Goal: Transaction & Acquisition: Purchase product/service

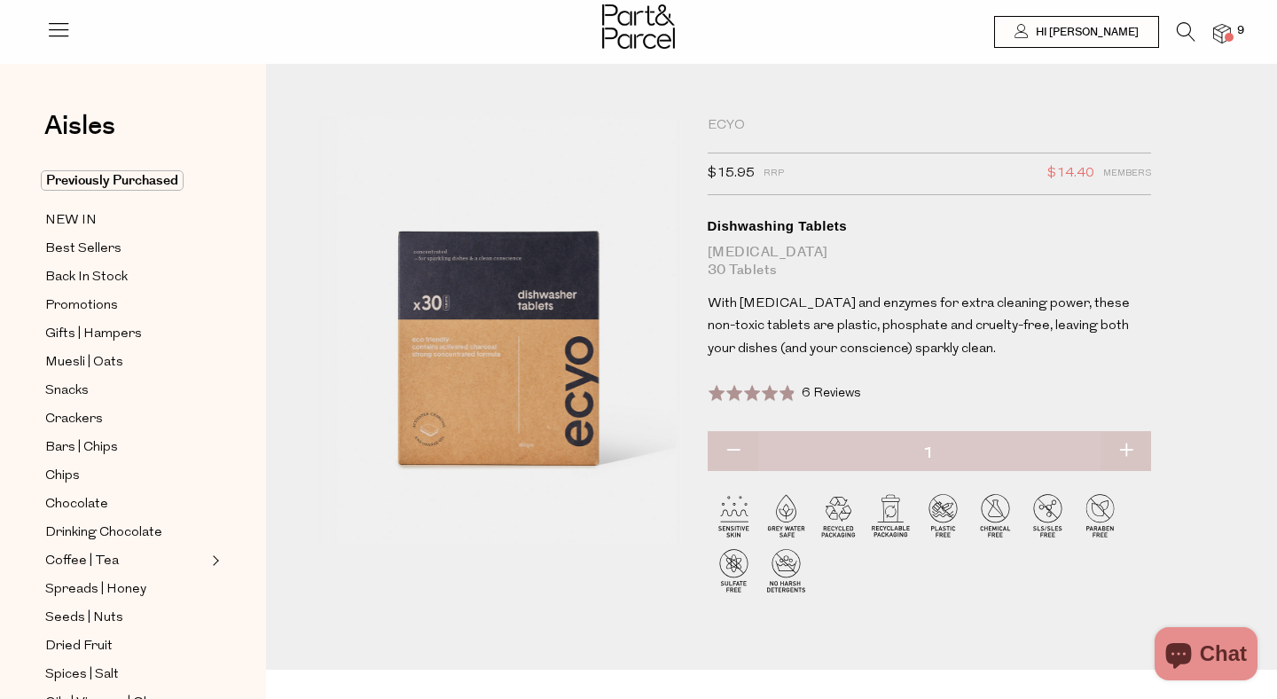
click at [1233, 45] on div at bounding box center [638, 29] width 1277 height 58
click at [1228, 35] on span at bounding box center [1228, 37] width 9 height 9
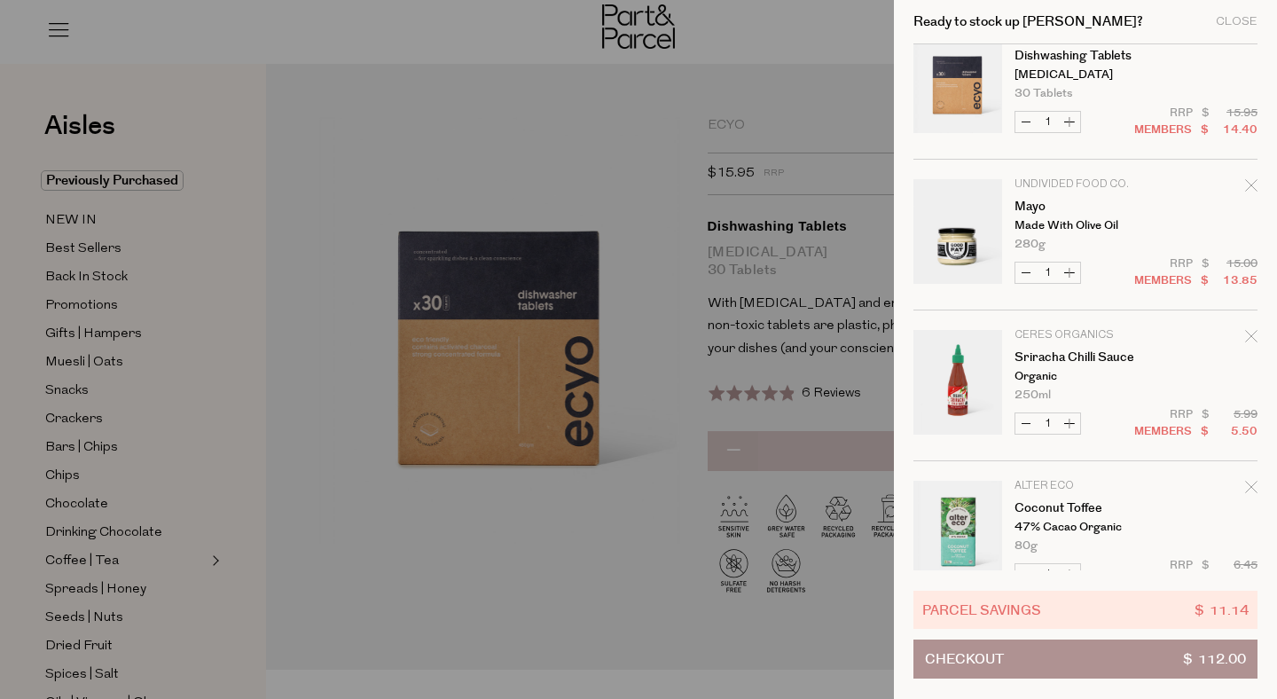
scroll to position [529, 0]
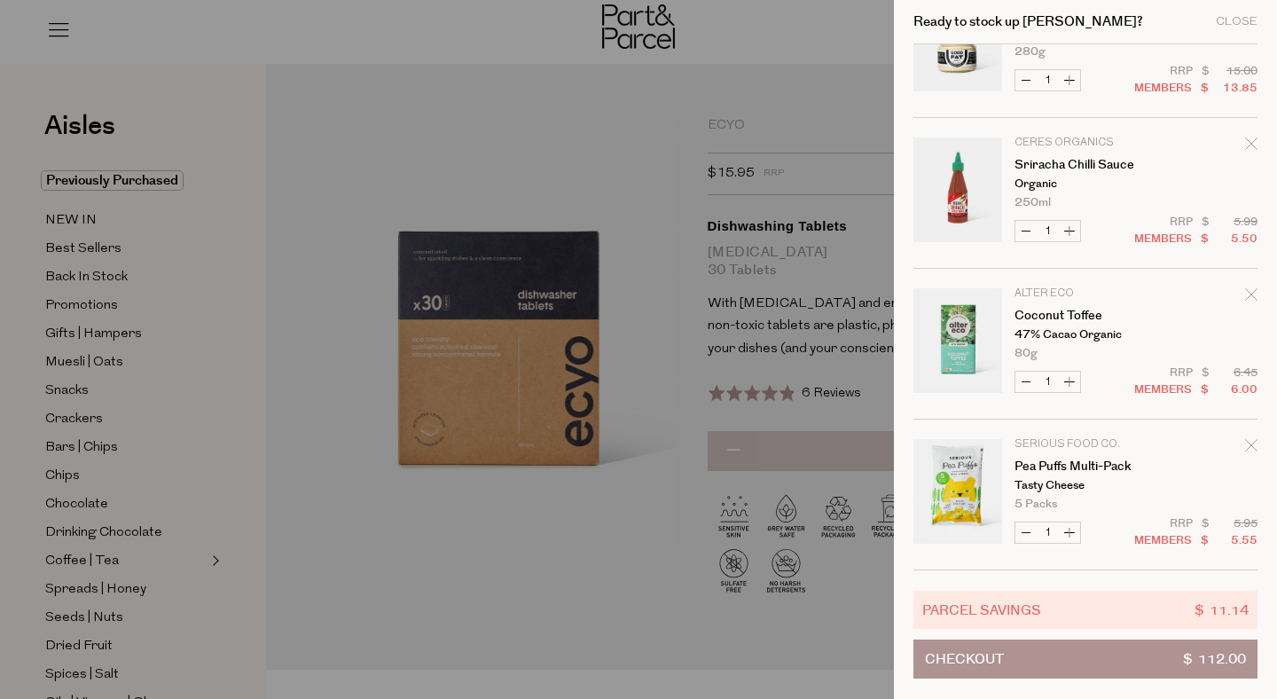
click at [1253, 295] on icon "Remove Coconut Toffee" at bounding box center [1251, 294] width 12 height 12
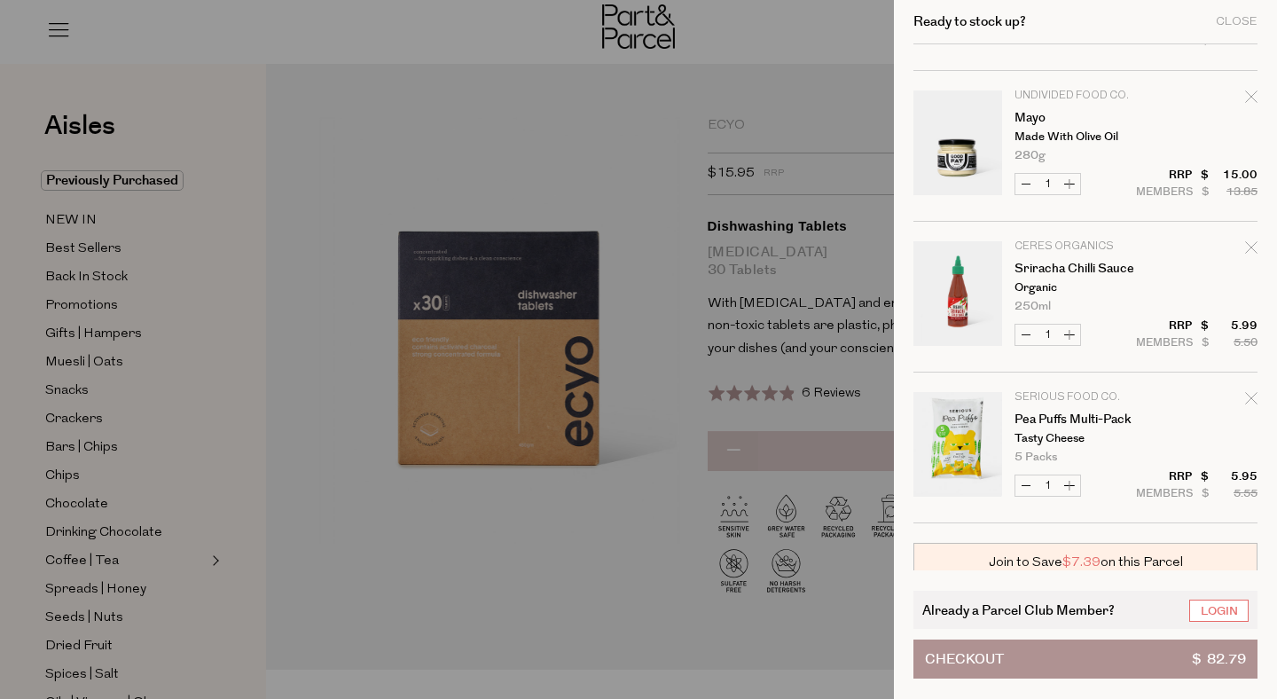
scroll to position [382, 0]
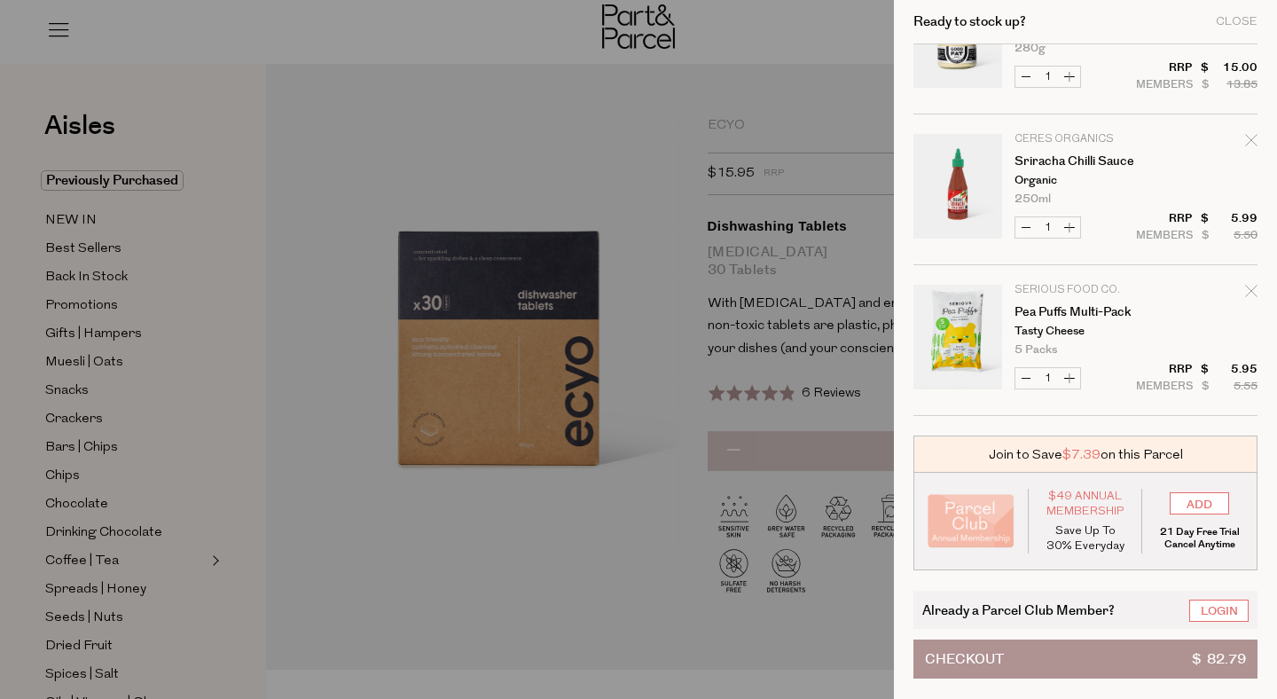
click at [1072, 378] on button "Increase Pea Puffs Multi-Pack" at bounding box center [1068, 378] width 21 height 20
type input "2"
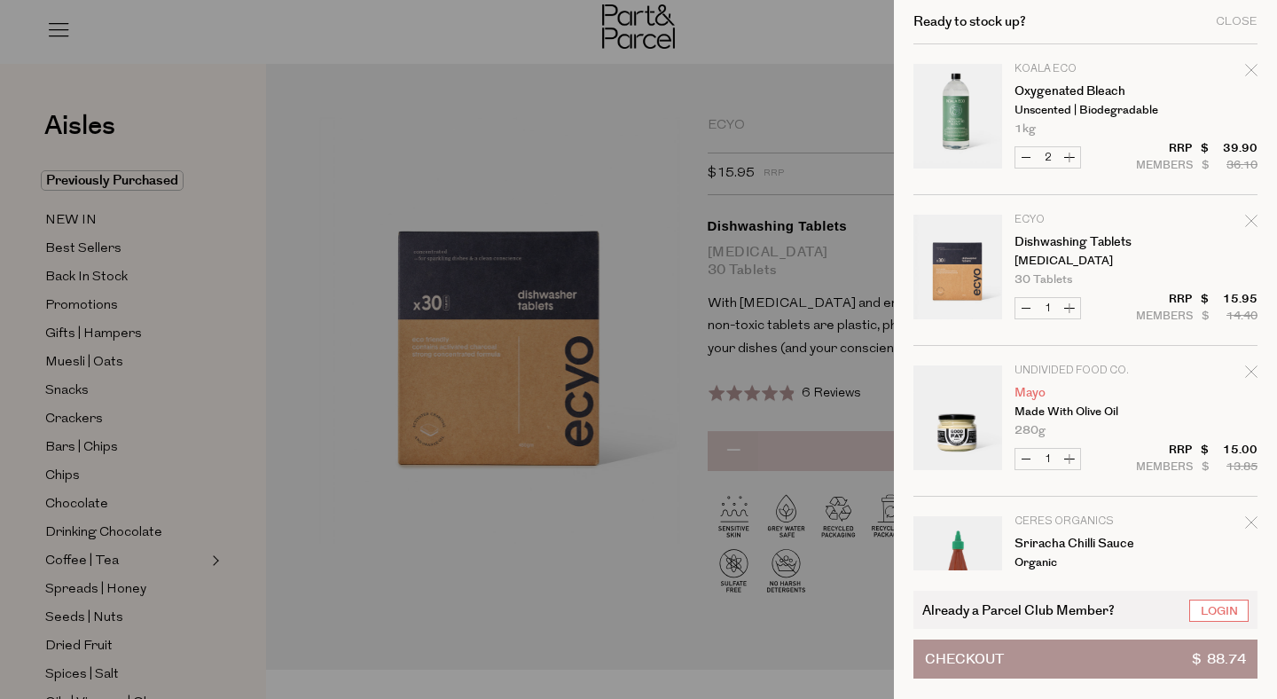
click at [1032, 394] on link "Mayo" at bounding box center [1082, 393] width 137 height 12
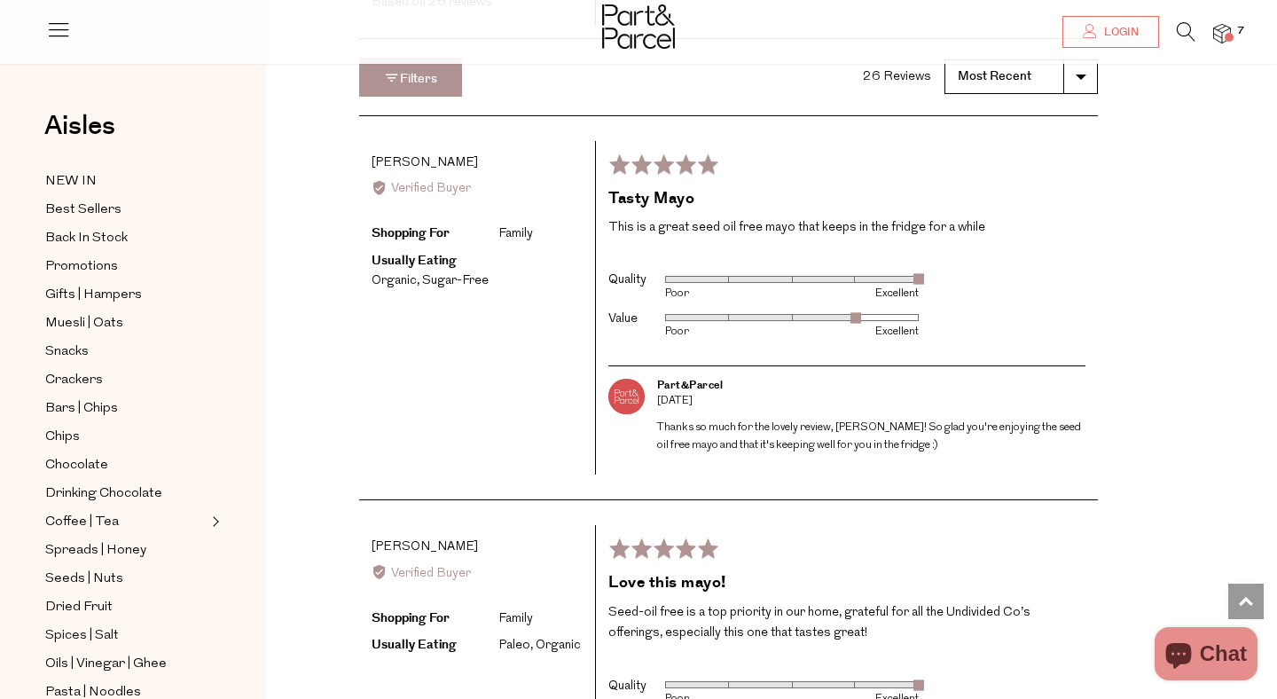
scroll to position [2474, 0]
click at [1195, 35] on li "7" at bounding box center [1212, 34] width 35 height 24
click at [1187, 35] on icon at bounding box center [1185, 32] width 19 height 20
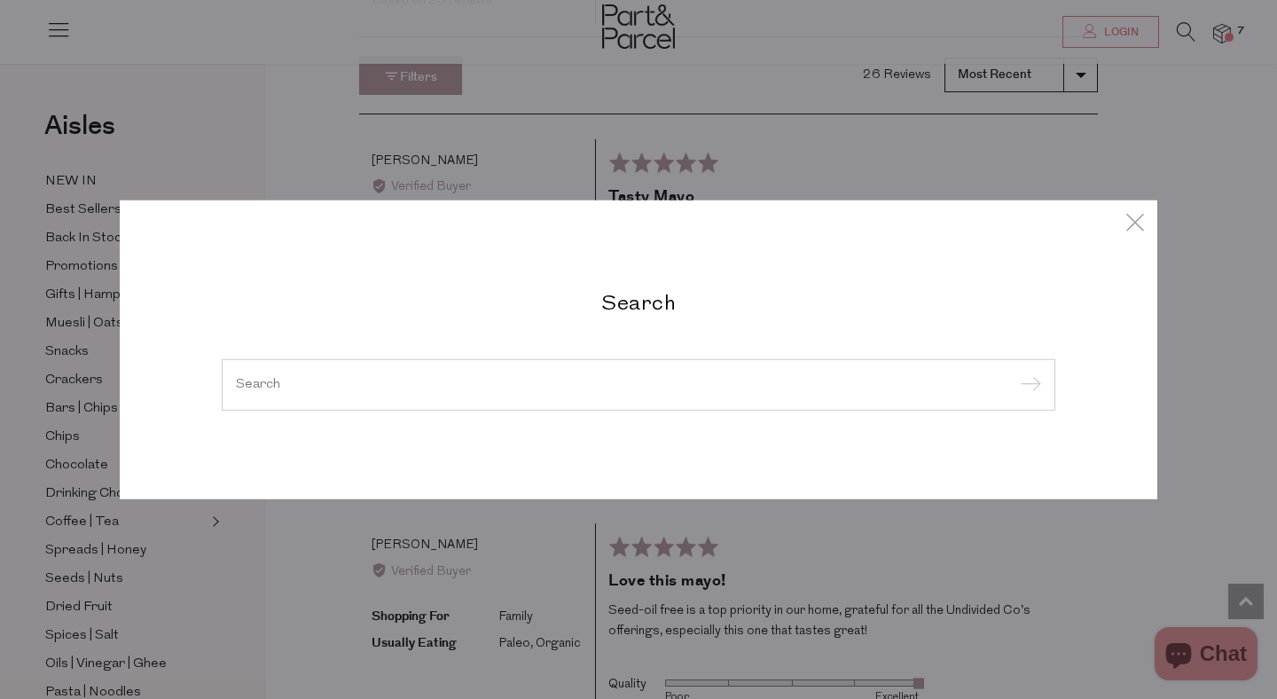
type input "o"
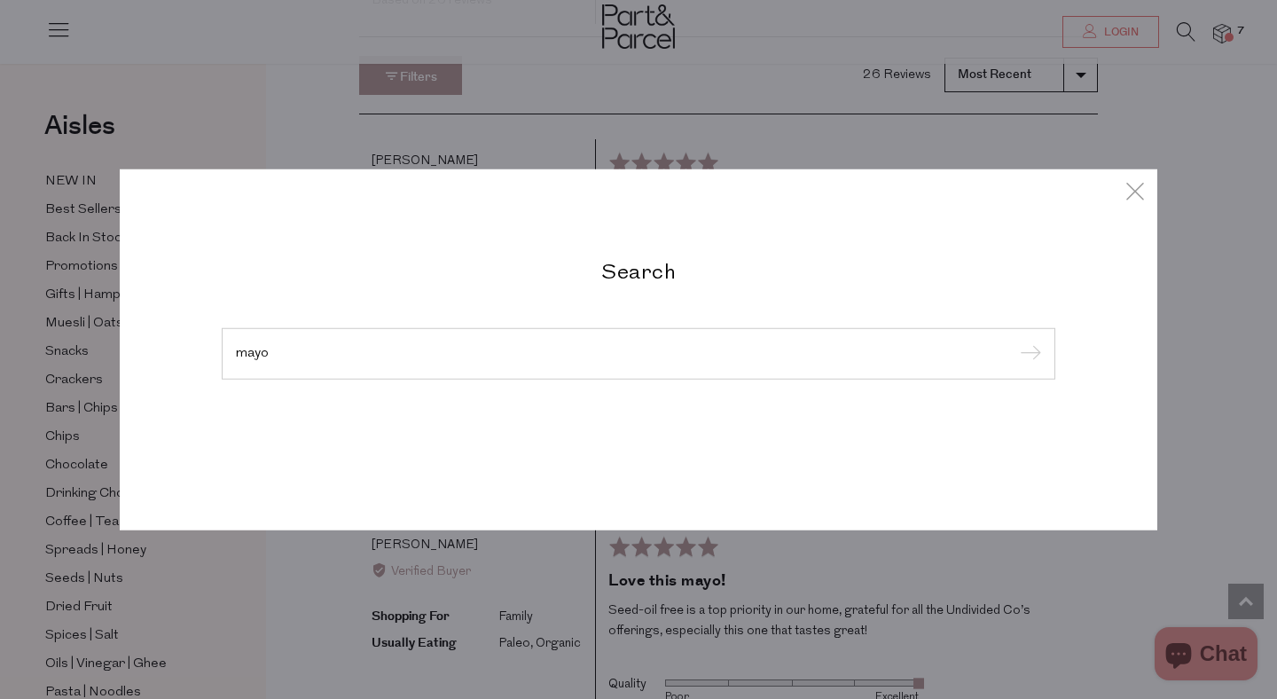
type input "mayo"
click at [1014, 341] on input "submit" at bounding box center [1027, 354] width 27 height 27
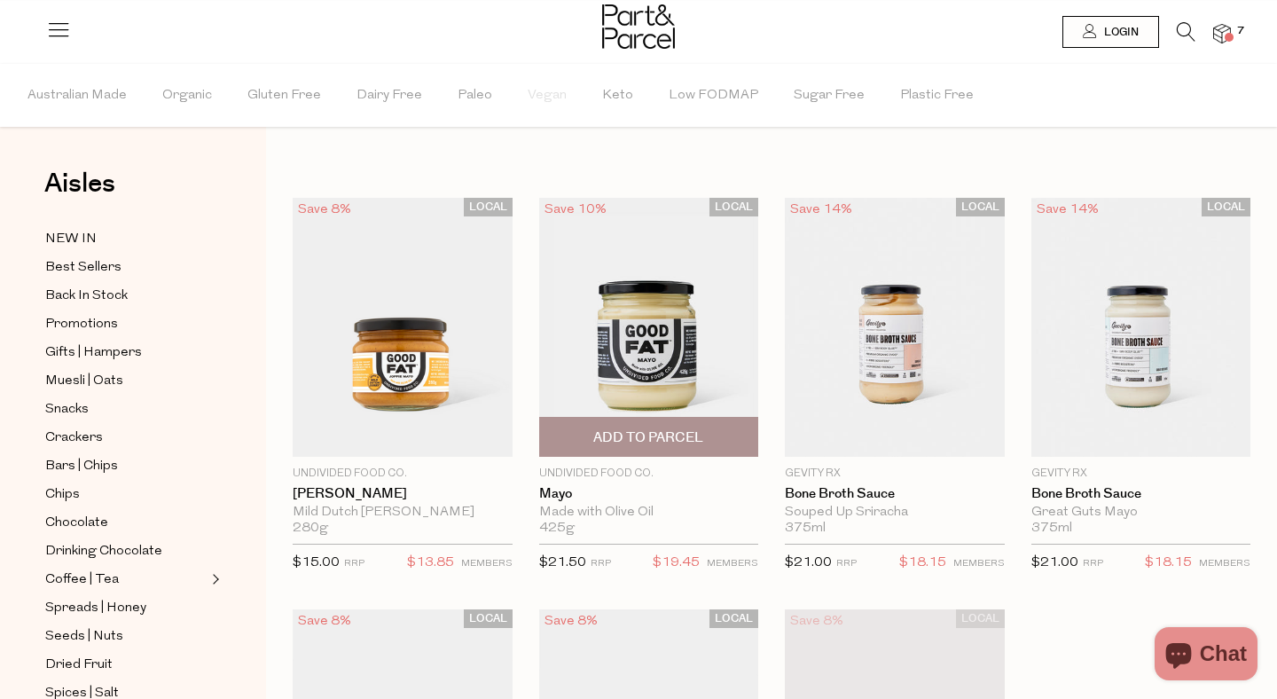
click at [642, 440] on span "Add To Parcel" at bounding box center [648, 437] width 110 height 19
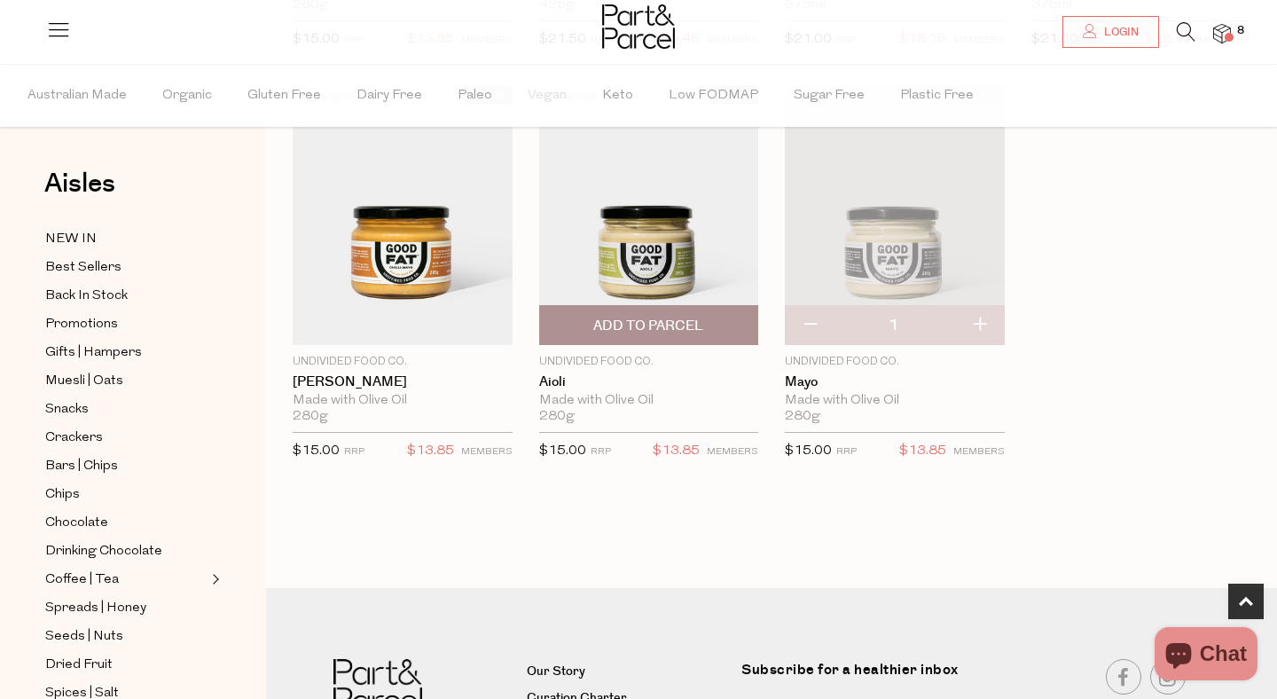
scroll to position [526, 0]
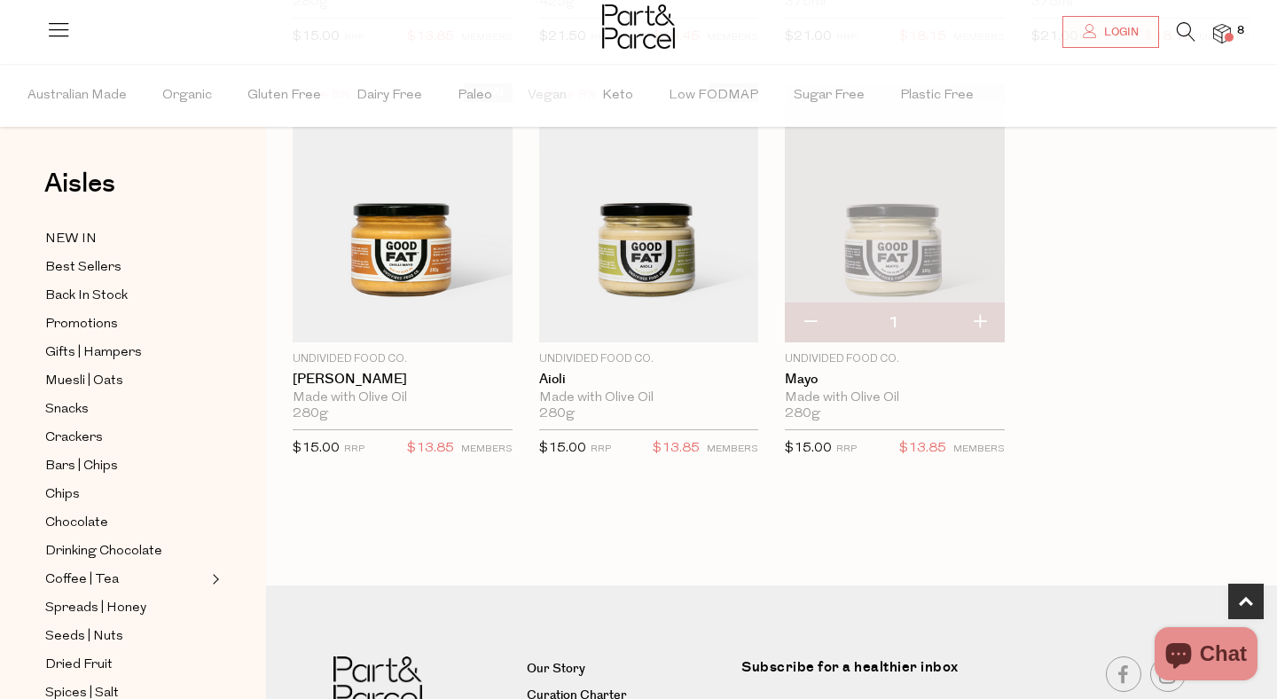
click at [1227, 31] on img at bounding box center [1222, 34] width 18 height 20
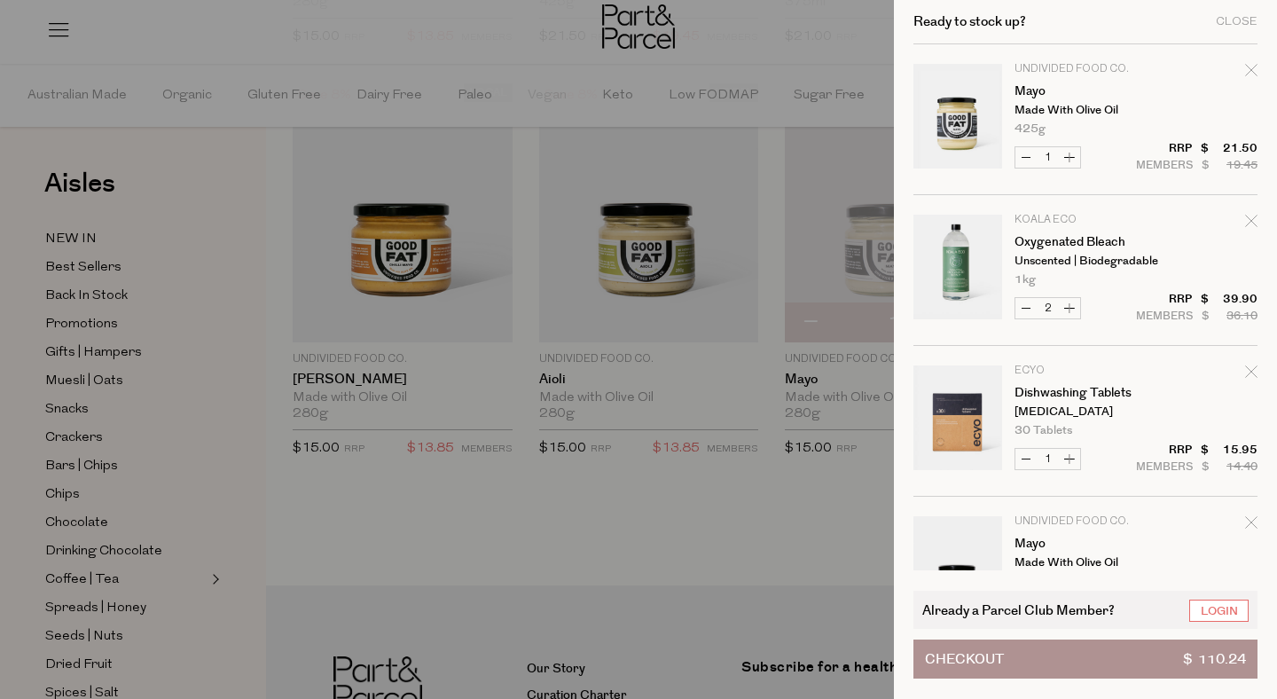
scroll to position [533, 0]
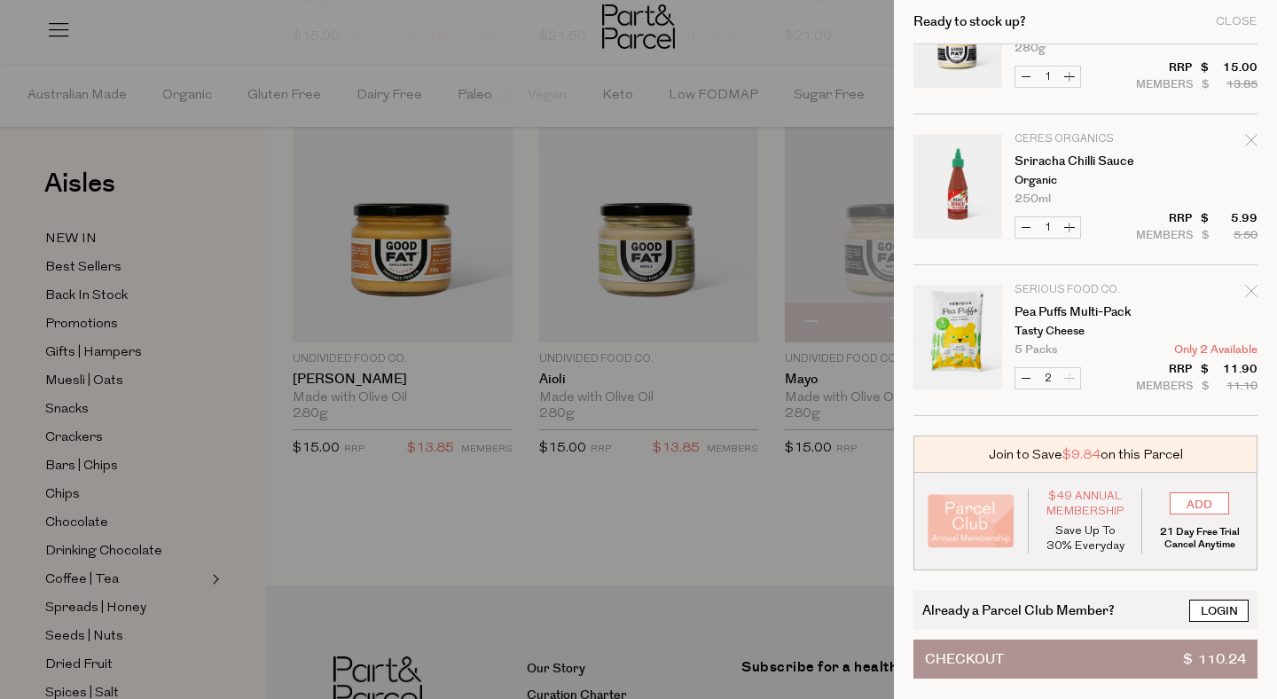
click at [1204, 607] on link "Login" at bounding box center [1218, 610] width 59 height 22
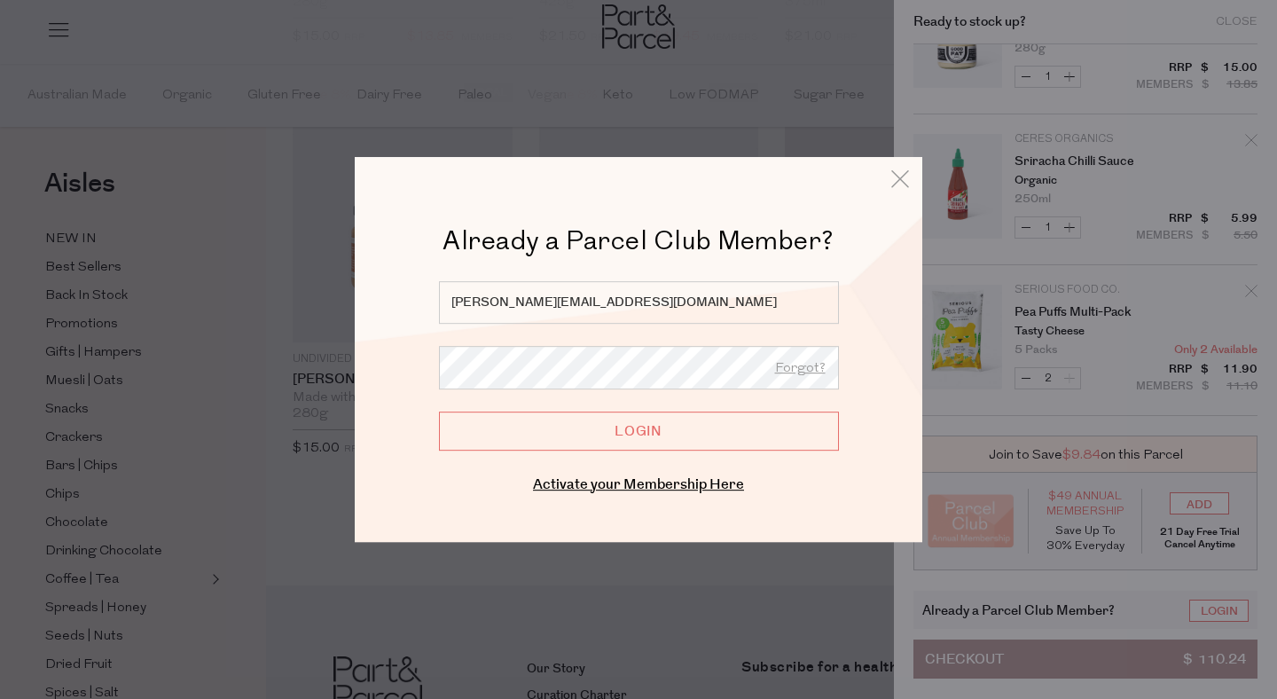
click at [602, 431] on input "Login" at bounding box center [639, 430] width 400 height 39
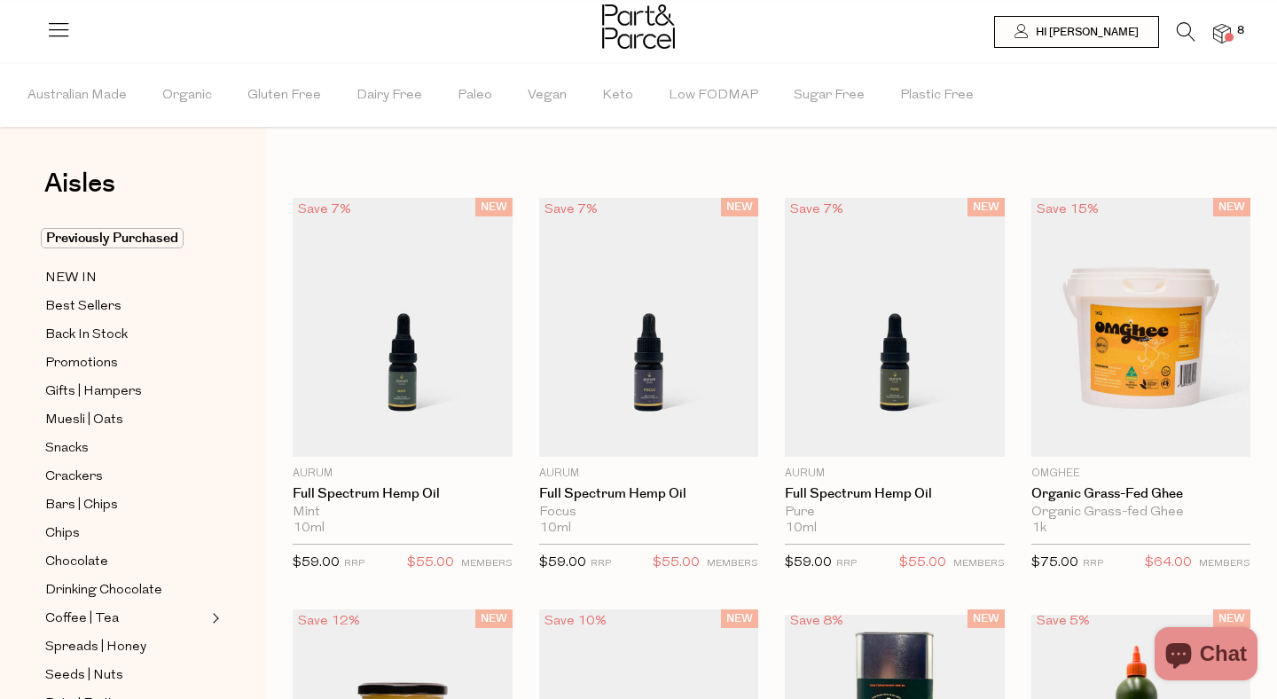
click at [1229, 24] on link "8" at bounding box center [1222, 33] width 18 height 19
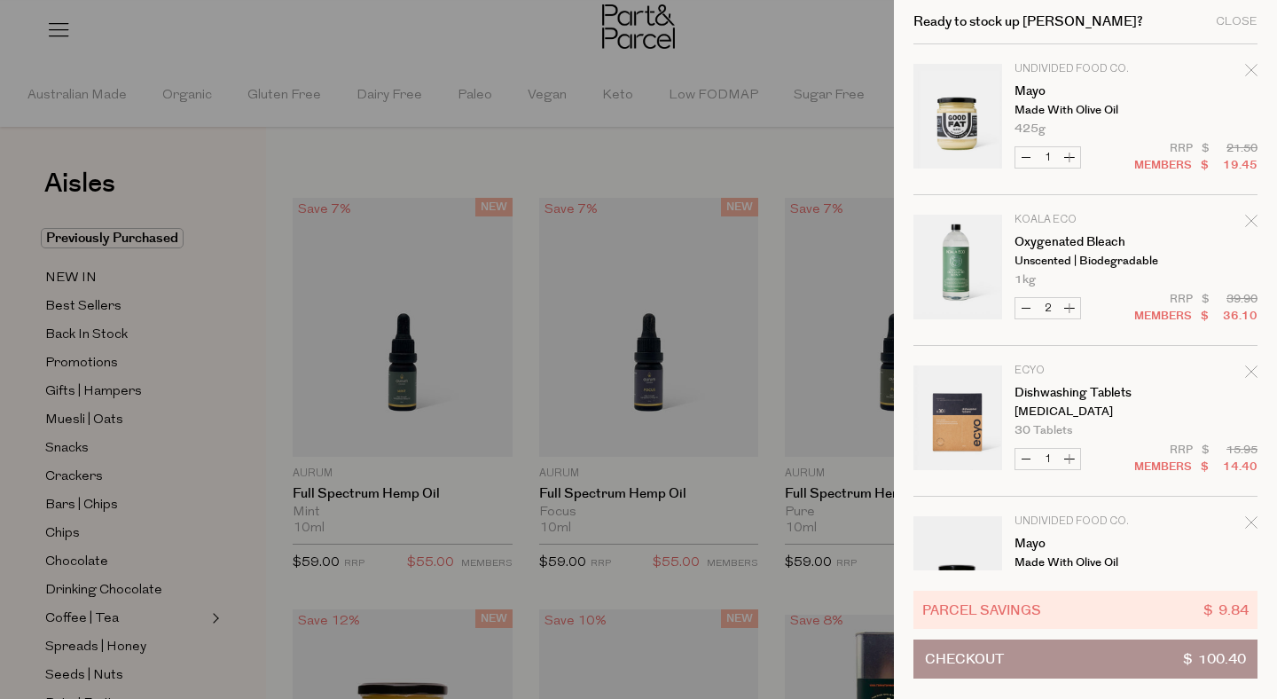
click at [776, 60] on div at bounding box center [638, 349] width 1277 height 699
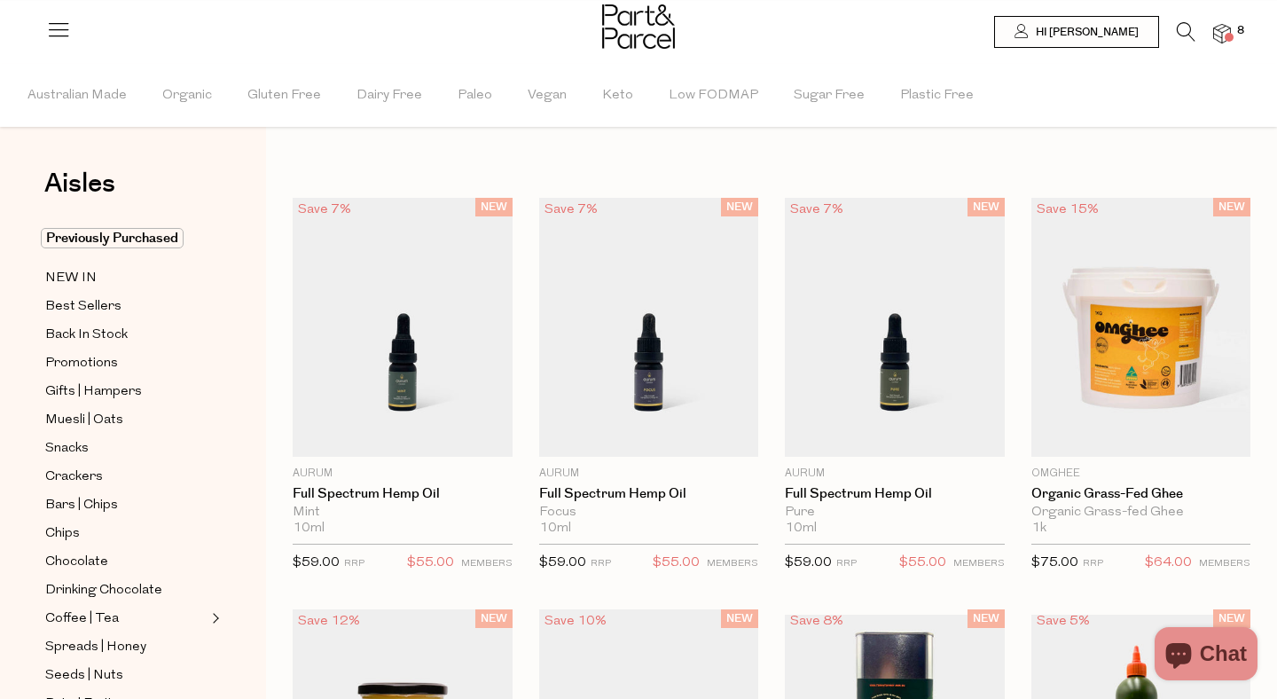
click at [1183, 35] on icon at bounding box center [1185, 32] width 19 height 20
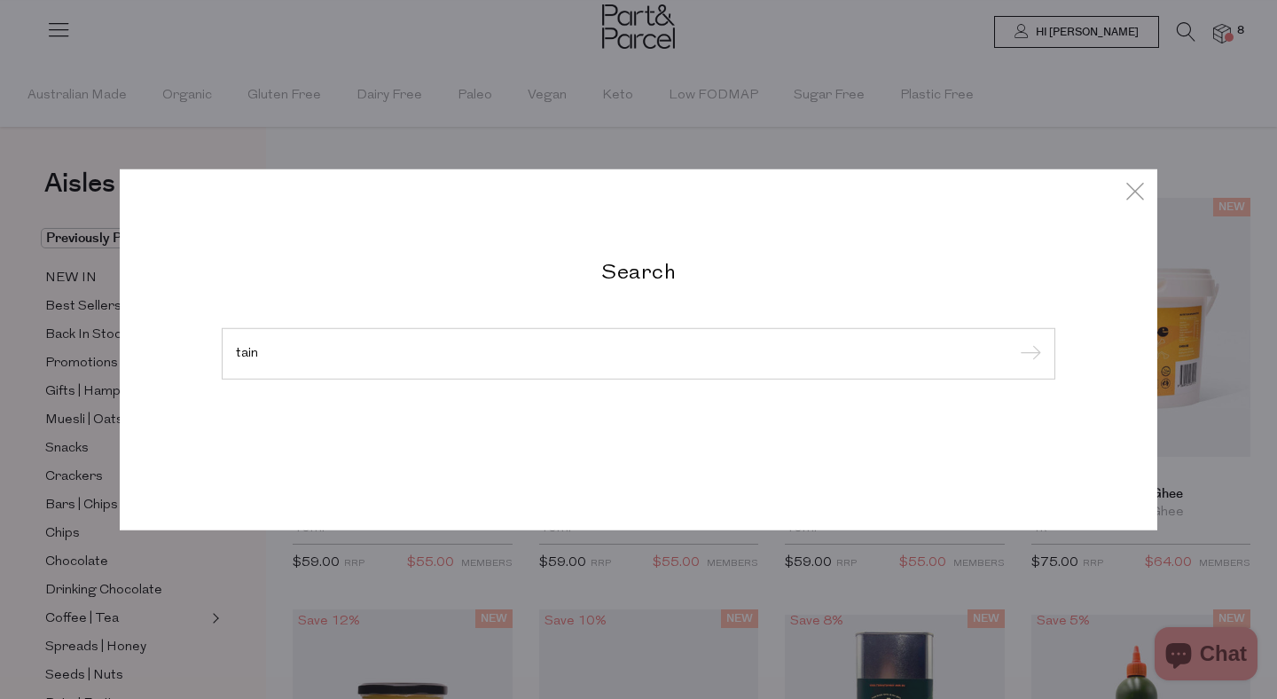
type input "tain"
click at [1014, 341] on input "submit" at bounding box center [1027, 354] width 27 height 27
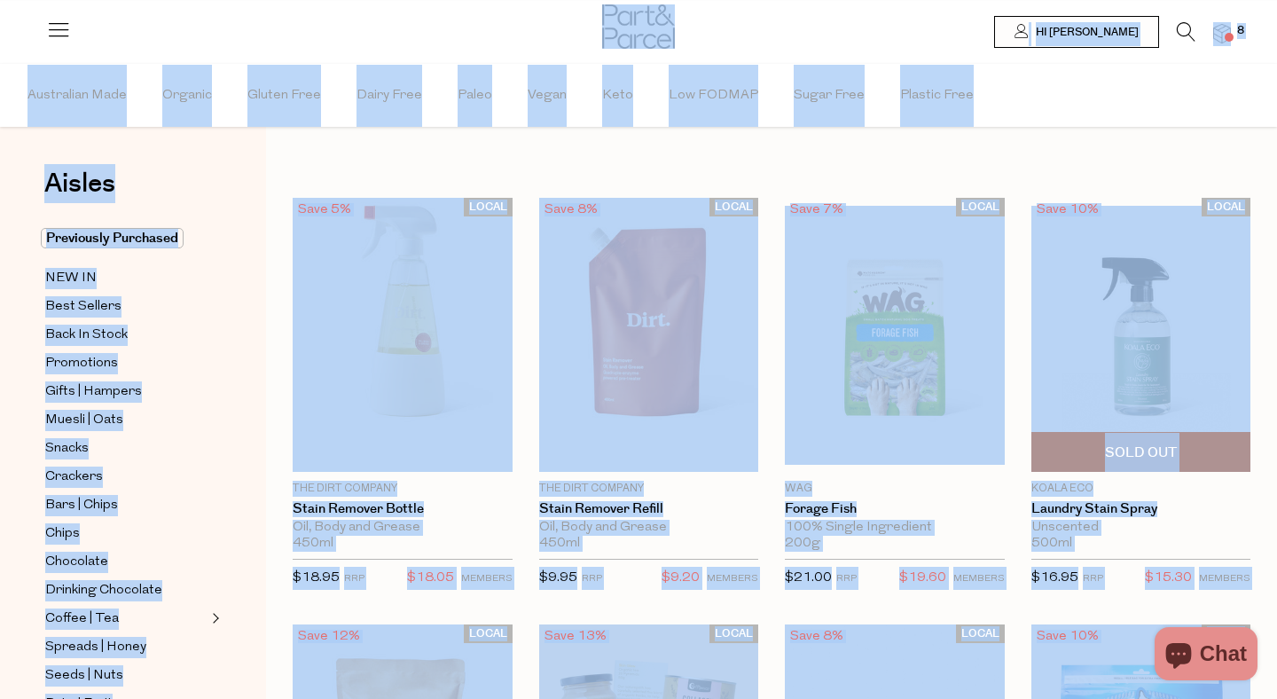
click at [1151, 337] on img at bounding box center [1141, 335] width 220 height 259
